Goal: Transaction & Acquisition: Purchase product/service

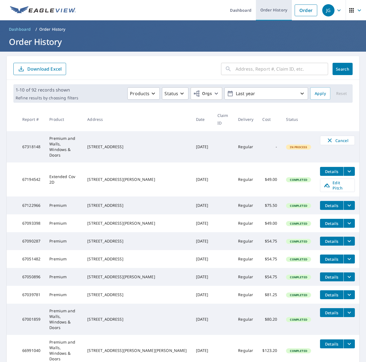
click at [275, 8] on link "Order History" at bounding box center [274, 10] width 36 height 20
click at [304, 13] on link "Order" at bounding box center [306, 10] width 23 height 12
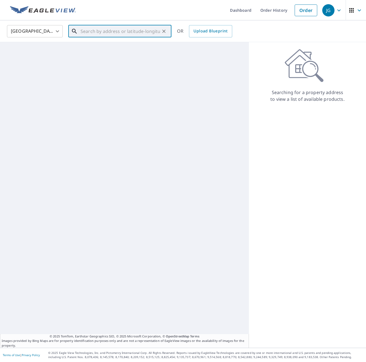
click at [118, 32] on input "text" at bounding box center [121, 31] width 80 height 16
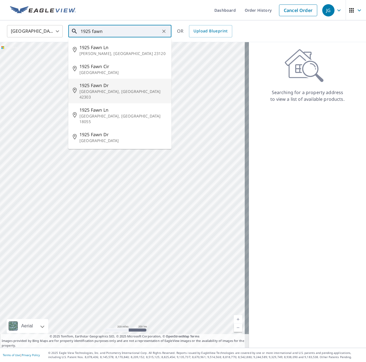
click at [102, 87] on span "1925 Fawn Dr" at bounding box center [124, 85] width 88 height 7
type input "1925 Fawn Dr Owensboro, KY 42303"
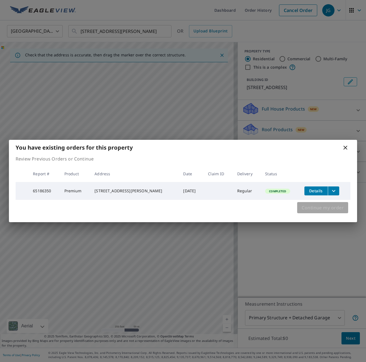
click at [315, 206] on span "Continue my order" at bounding box center [323, 208] width 42 height 8
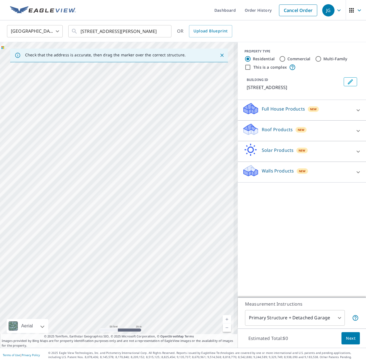
drag, startPoint x: 163, startPoint y: 187, endPoint x: 263, endPoint y: 189, distance: 100.4
click at [263, 189] on div "Check that the address is accurate, then drag the marker over the correct struc…" at bounding box center [183, 195] width 366 height 306
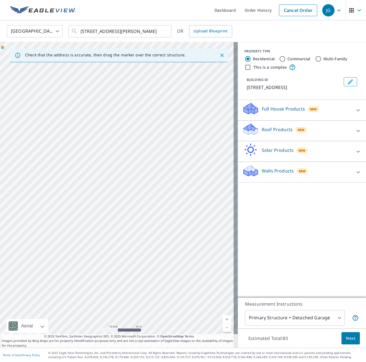
drag, startPoint x: 139, startPoint y: 154, endPoint x: 114, endPoint y: 57, distance: 100.0
click at [115, 60] on div "Check that the address is accurate, then drag the marker over the correct struc…" at bounding box center [119, 195] width 238 height 306
click at [158, 164] on div "1925 Fawn Dr Owensboro, KY 42303" at bounding box center [119, 195] width 238 height 306
drag, startPoint x: 113, startPoint y: 169, endPoint x: 176, endPoint y: 172, distance: 63.4
click at [176, 172] on div "1925 Fawn Dr Owensboro, KY 42303" at bounding box center [119, 195] width 238 height 306
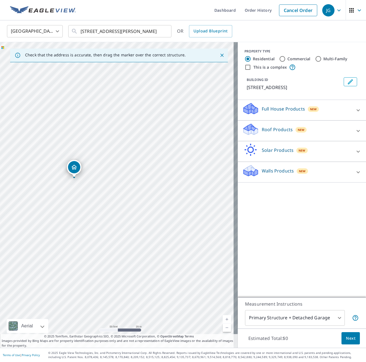
click at [273, 128] on p "Roof Products" at bounding box center [277, 129] width 31 height 7
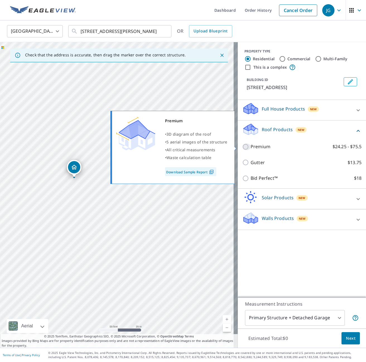
click at [242, 147] on input "Premium $24.25 - $75.5" at bounding box center [246, 146] width 8 height 7
checkbox input "true"
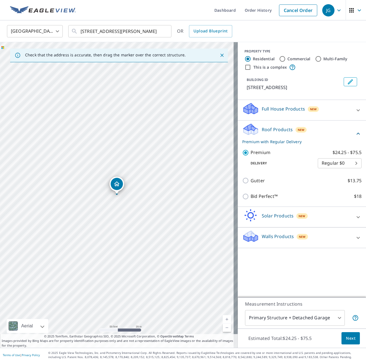
click at [347, 338] on span "Next" at bounding box center [350, 338] width 9 height 7
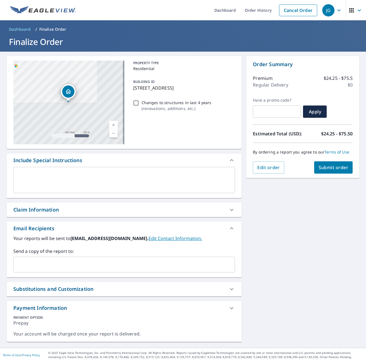
click at [330, 171] on button "Submit order" at bounding box center [333, 167] width 39 height 12
